Goal: Task Accomplishment & Management: Use online tool/utility

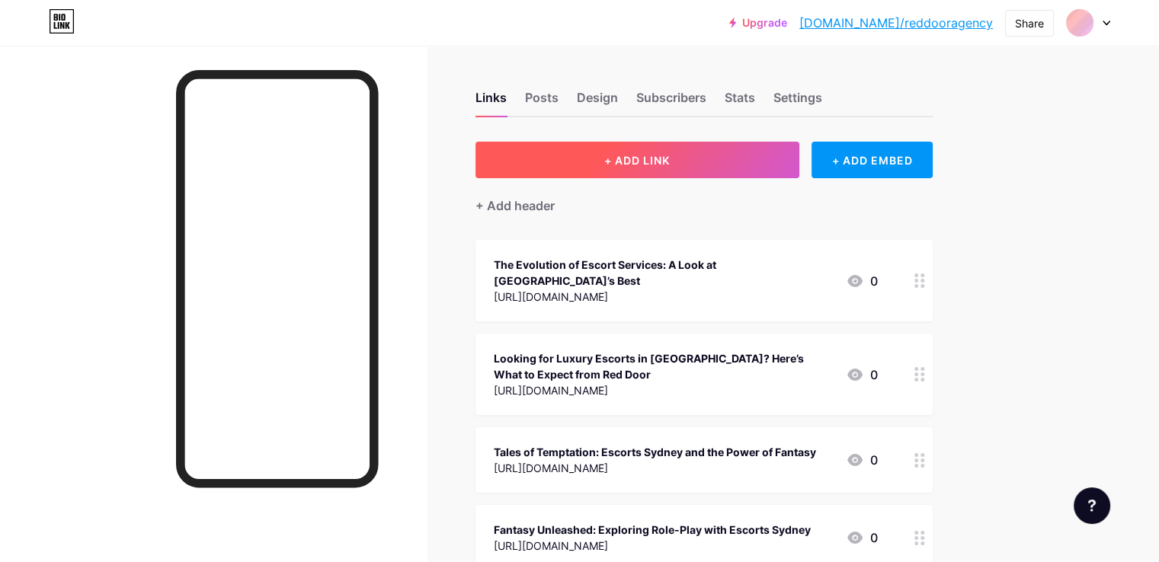
click at [700, 149] on button "+ ADD LINK" at bounding box center [637, 160] width 324 height 37
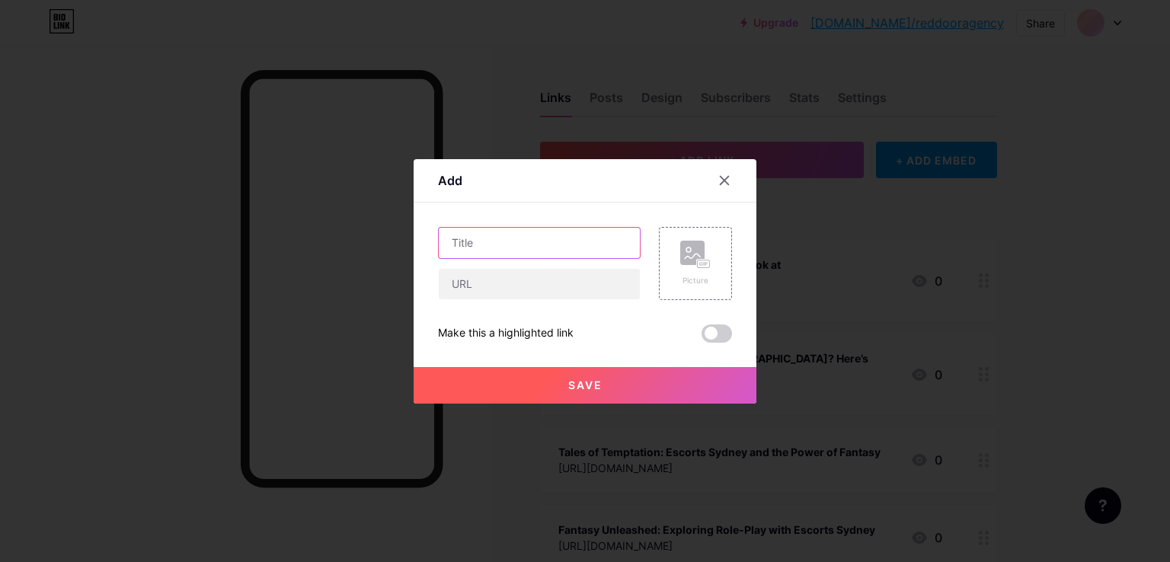
click at [459, 235] on input "text" at bounding box center [539, 243] width 201 height 30
paste input "Top 5 Bedroom Myths Broken Down"
type input "Top 5 Bedroom Myths Broken Down"
click at [459, 283] on input "text" at bounding box center [539, 284] width 201 height 30
paste input "[URL][DOMAIN_NAME]"
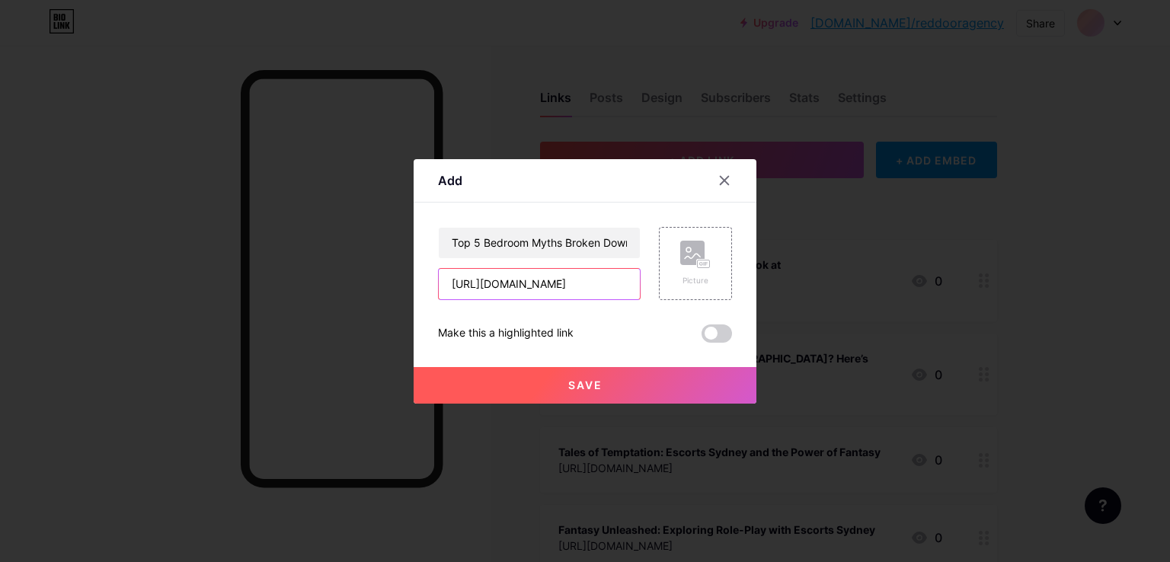
scroll to position [0, 162]
type input "[URL][DOMAIN_NAME]"
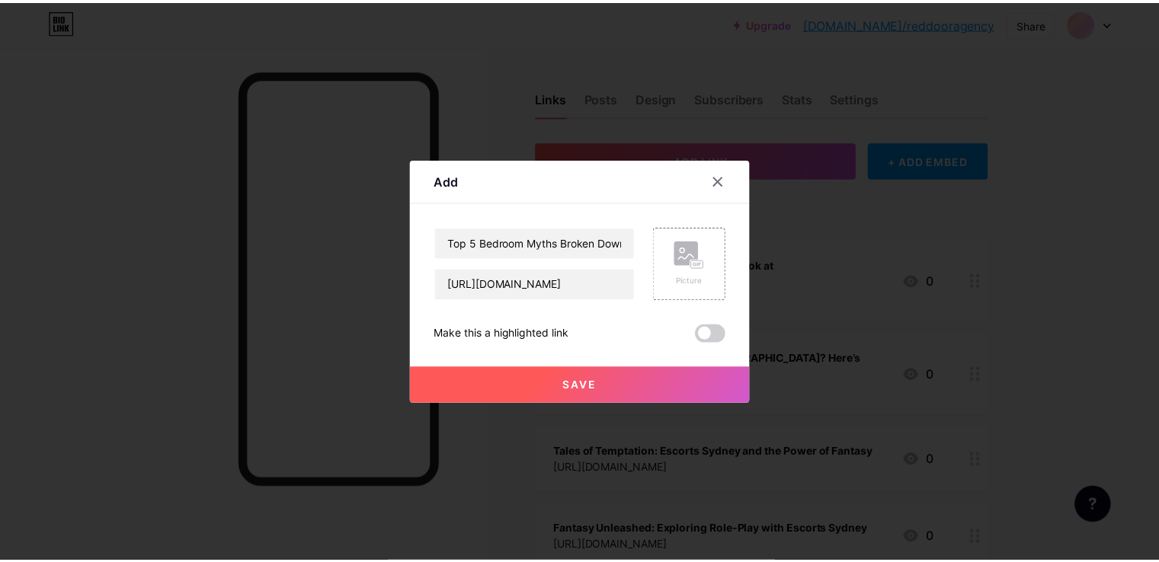
scroll to position [0, 0]
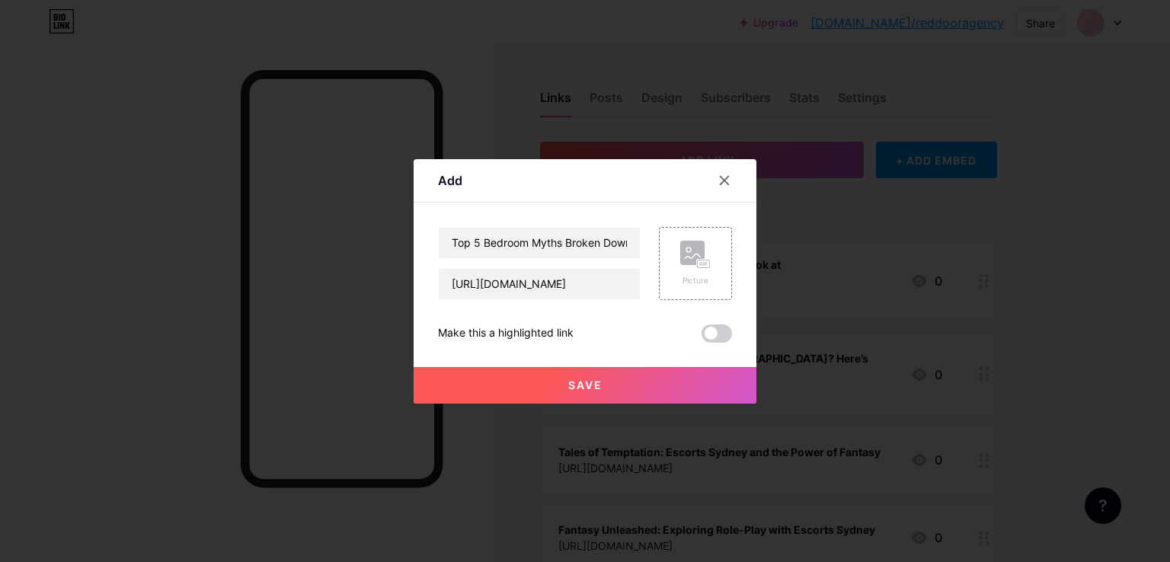
click at [598, 384] on span "Save" at bounding box center [585, 385] width 34 height 13
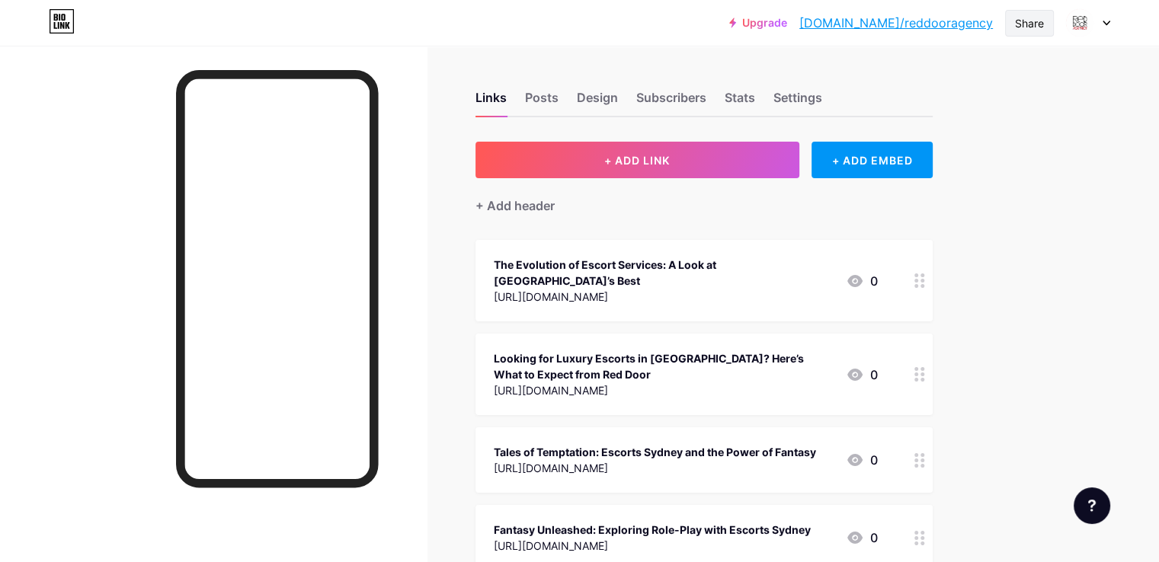
click at [1034, 12] on div "Share" at bounding box center [1029, 23] width 49 height 27
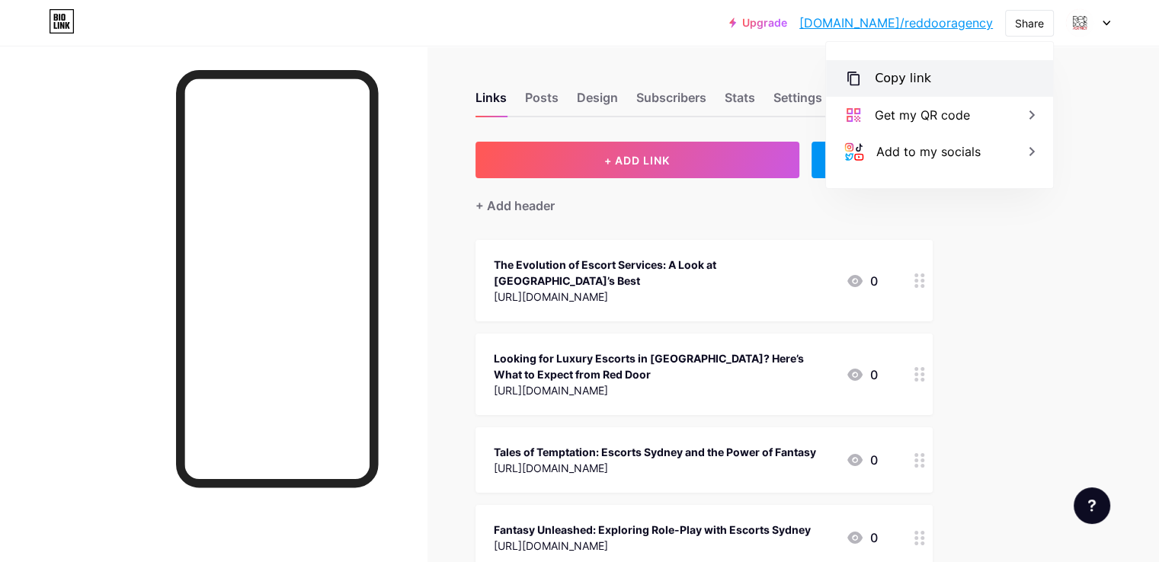
click at [914, 77] on div "Copy link" at bounding box center [902, 78] width 56 height 18
